Goal: Information Seeking & Learning: Learn about a topic

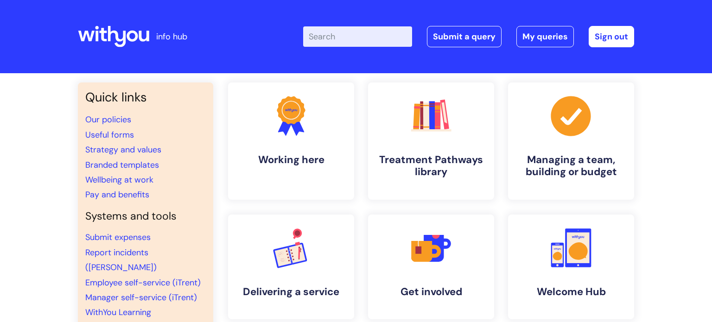
click at [363, 37] on input "Enter your search term here..." at bounding box center [357, 36] width 109 height 20
type input "my jour"
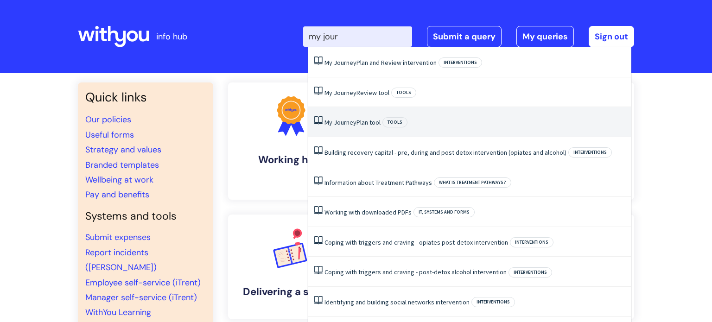
click at [354, 122] on span "Journey" at bounding box center [345, 122] width 23 height 8
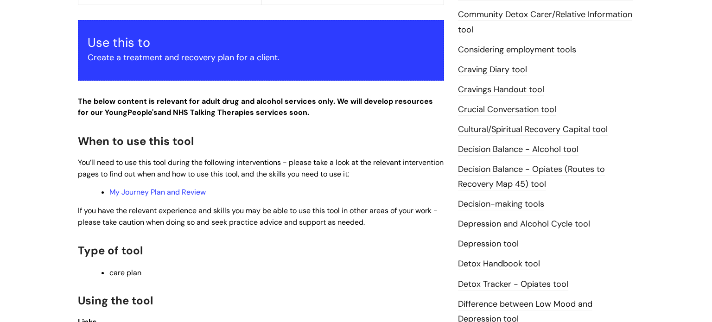
scroll to position [444, 0]
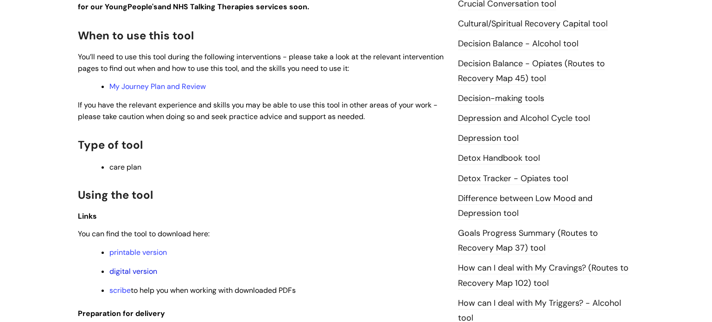
click at [140, 275] on link "digital version" at bounding box center [133, 271] width 48 height 10
